Goal: Find specific page/section: Find specific page/section

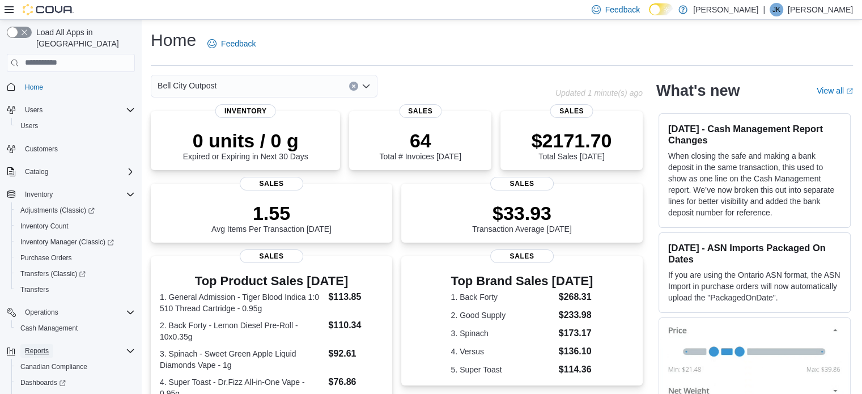
click at [37, 346] on span "Reports" at bounding box center [37, 350] width 24 height 9
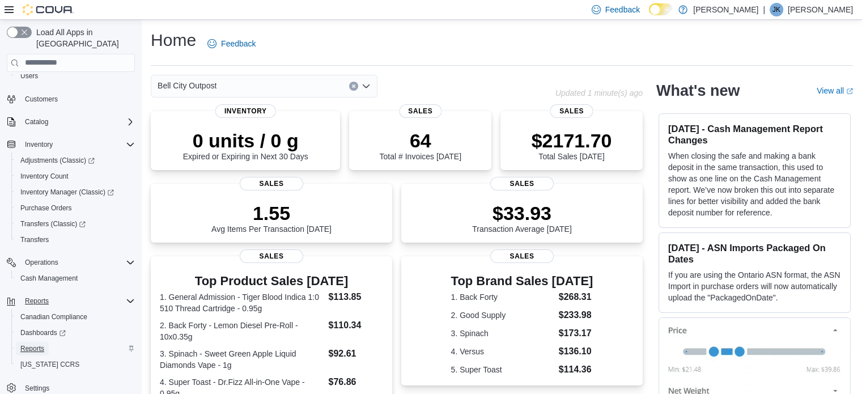
click at [28, 344] on span "Reports" at bounding box center [32, 348] width 24 height 9
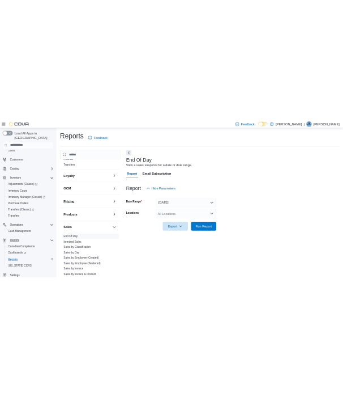
scroll to position [510, 0]
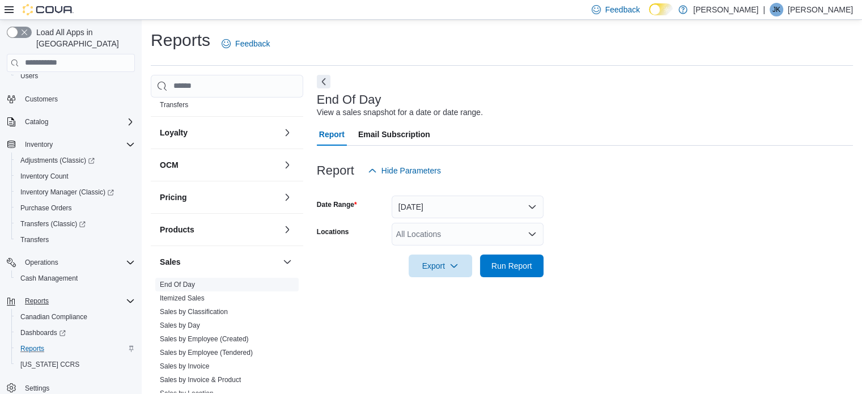
click at [211, 286] on span "End Of Day" at bounding box center [226, 285] width 143 height 14
click at [533, 232] on icon "Open list of options" at bounding box center [531, 233] width 9 height 9
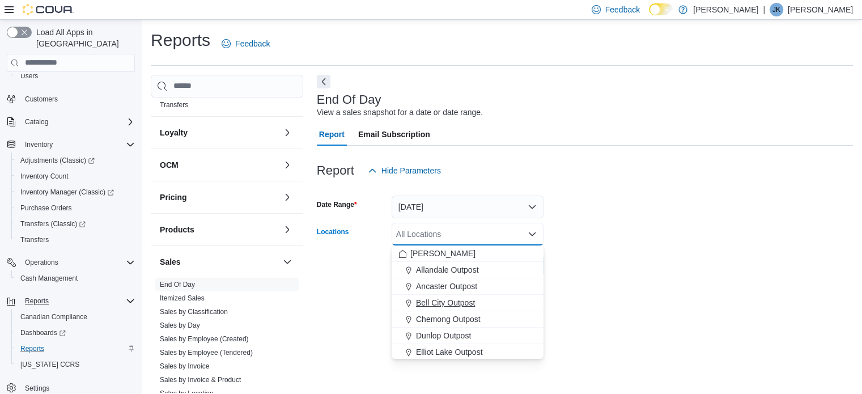
click at [444, 299] on span "Bell City Outpost" at bounding box center [445, 302] width 59 height 11
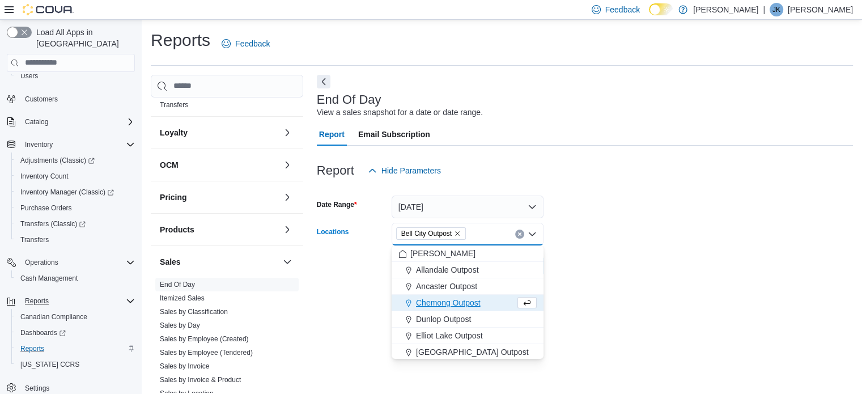
click at [774, 278] on div at bounding box center [585, 284] width 536 height 14
